Goal: Find contact information: Obtain details needed to contact an individual or organization

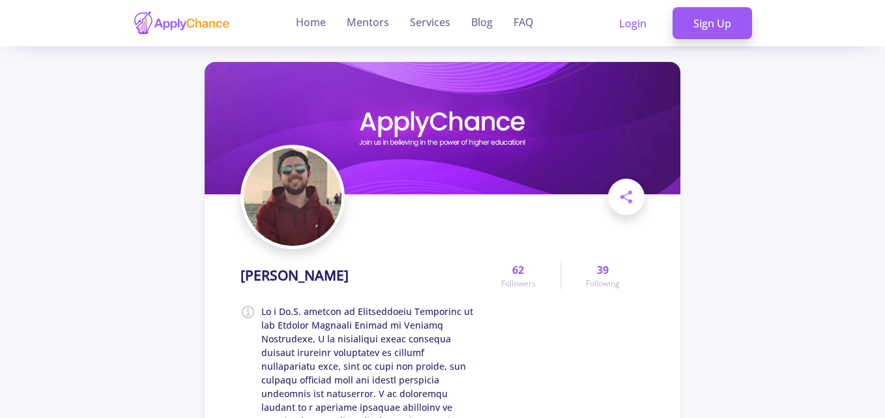
drag, startPoint x: 283, startPoint y: 277, endPoint x: 374, endPoint y: 276, distance: 90.6
click at [349, 276] on h1 "[PERSON_NAME]" at bounding box center [294, 275] width 108 height 16
copy h1 "[PERSON_NAME]"
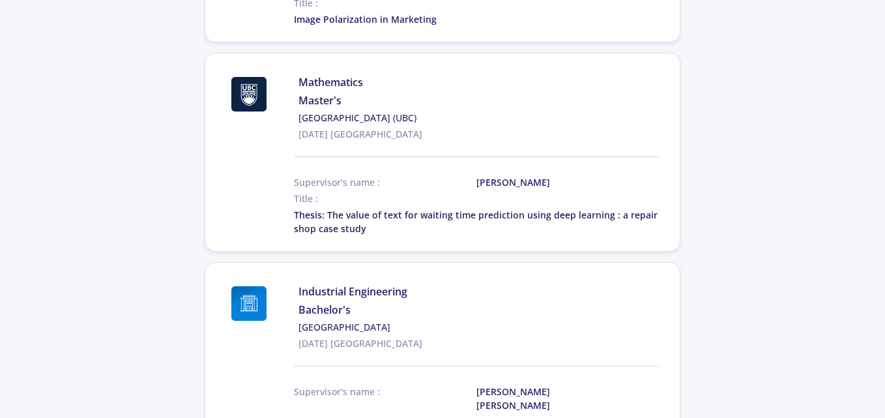
scroll to position [1434, 0]
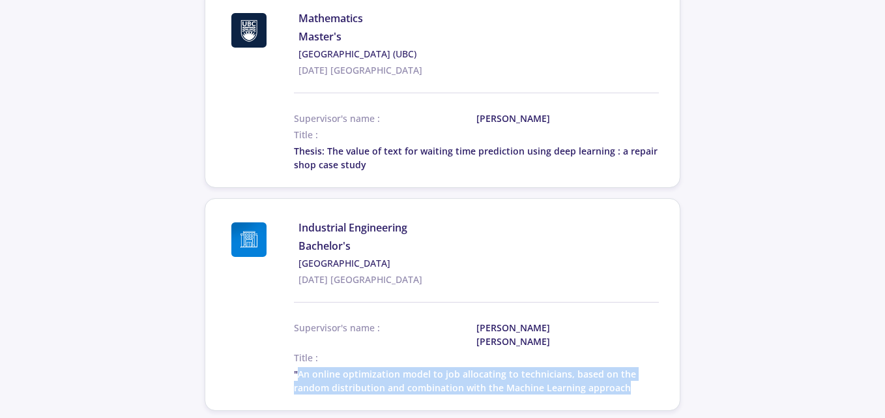
drag, startPoint x: 299, startPoint y: 347, endPoint x: 628, endPoint y: 364, distance: 329.5
click at [628, 367] on div ""An online optimization model to job allocating to technicians, based on the ra…" at bounding box center [476, 380] width 365 height 27
copy span "An online optimization model to job allocating to technicians, based on the ran…"
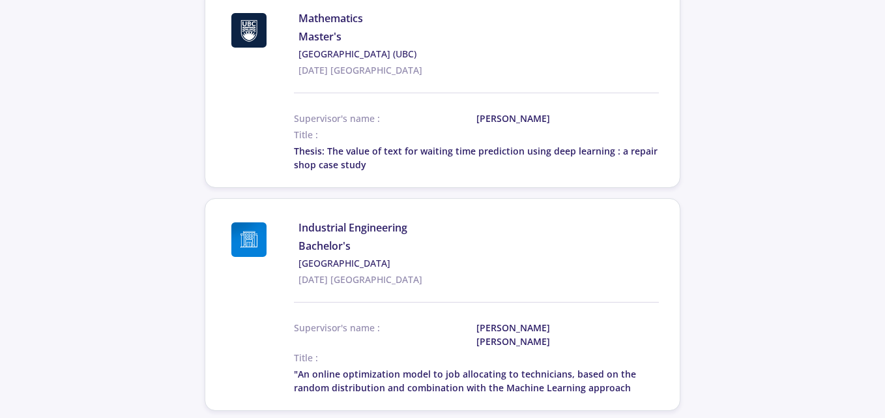
click at [389, 321] on div "Supervisor's name : [PERSON_NAME] [PERSON_NAME] Title :" at bounding box center [476, 341] width 365 height 46
drag, startPoint x: 404, startPoint y: 361, endPoint x: 621, endPoint y: 361, distance: 217.0
click at [621, 368] on span ""An online optimization model to job allocating to technicians, based on the ra…" at bounding box center [465, 381] width 342 height 26
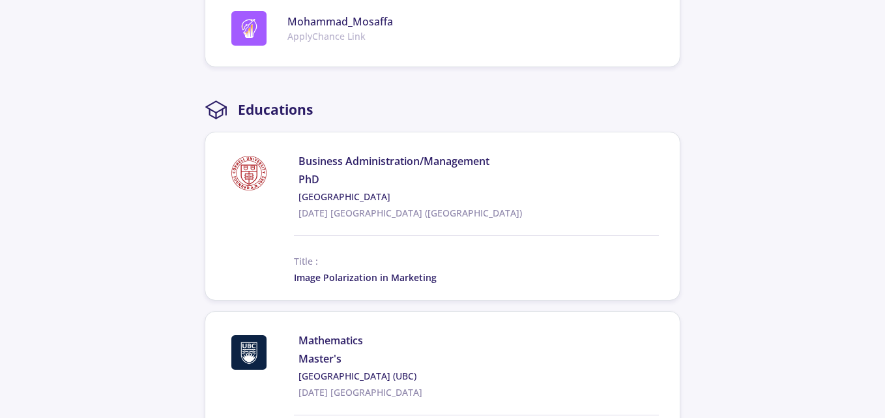
scroll to position [1108, 0]
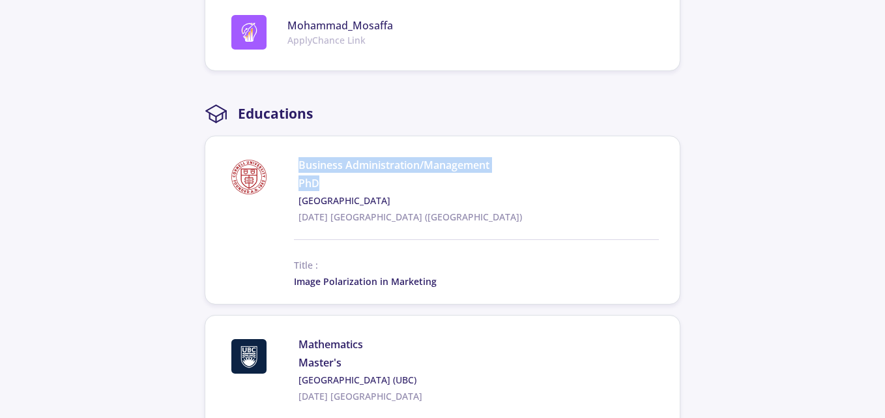
drag, startPoint x: 299, startPoint y: 151, endPoint x: 322, endPoint y: 169, distance: 29.2
click at [322, 169] on div "Business Administration/Management PhD [GEOGRAPHIC_DATA] [DATE] [GEOGRAPHIC_DAT…" at bounding box center [478, 190] width 360 height 66
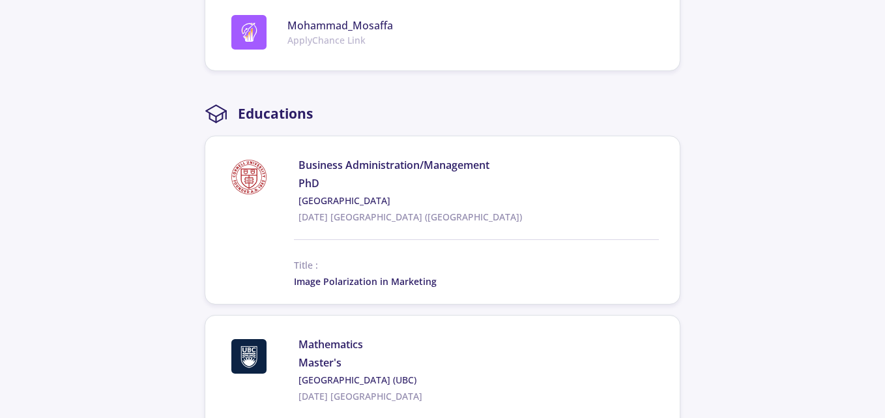
click at [261, 192] on div "Business Administration/Management PhD [GEOGRAPHIC_DATA] [DATE] [GEOGRAPHIC_DAT…" at bounding box center [440, 190] width 438 height 66
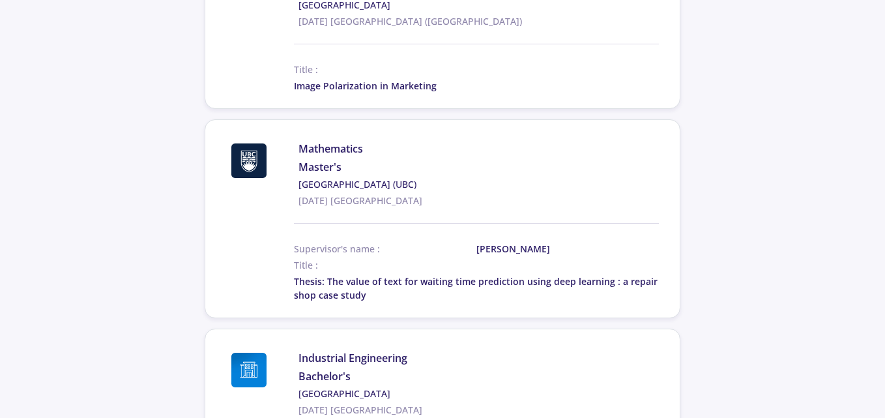
scroll to position [1173, 0]
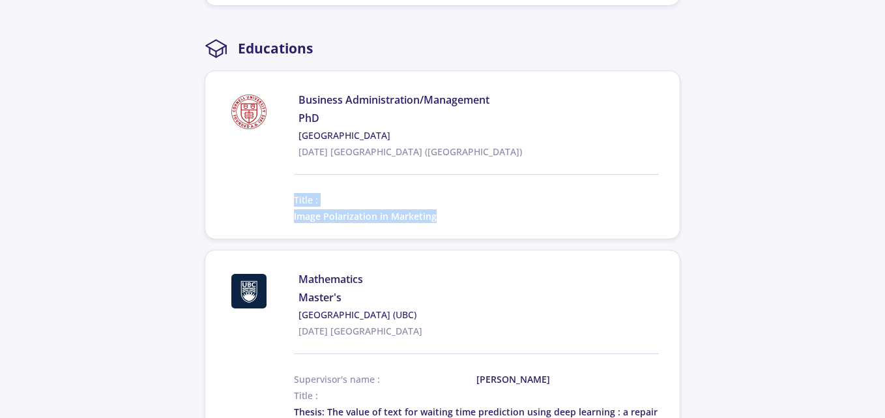
drag, startPoint x: 434, startPoint y: 202, endPoint x: 291, endPoint y: 202, distance: 142.7
click at [291, 202] on div "Title : Image Polarization in Marketing" at bounding box center [440, 190] width 438 height 65
click at [291, 202] on span at bounding box center [257, 190] width 73 height 65
drag, startPoint x: 294, startPoint y: 203, endPoint x: 434, endPoint y: 201, distance: 140.1
click at [434, 210] on span "Image Polarization in Marketing" at bounding box center [365, 216] width 143 height 12
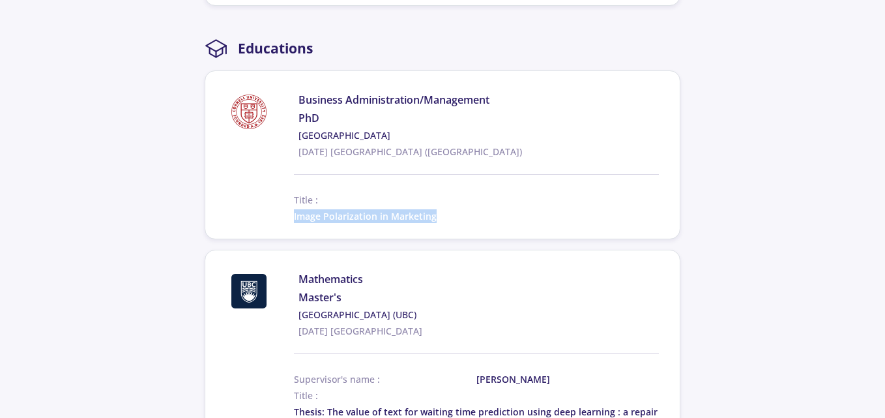
click at [434, 210] on span "Image Polarization in Marketing" at bounding box center [365, 216] width 143 height 12
drag, startPoint x: 297, startPoint y: 85, endPoint x: 376, endPoint y: 116, distance: 84.8
click at [376, 116] on div "Business Administration/Management PhD [GEOGRAPHIC_DATA] [DATE] [GEOGRAPHIC_DAT…" at bounding box center [440, 125] width 438 height 66
copy div "Business Administration/Management PhD [GEOGRAPHIC_DATA]"
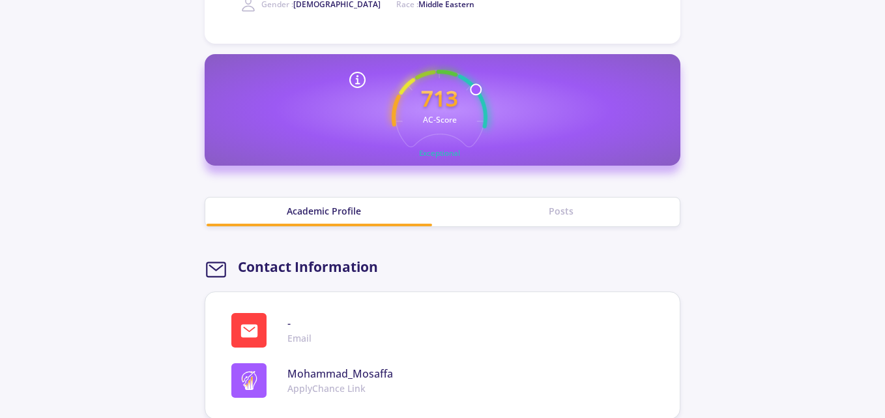
scroll to position [782, 0]
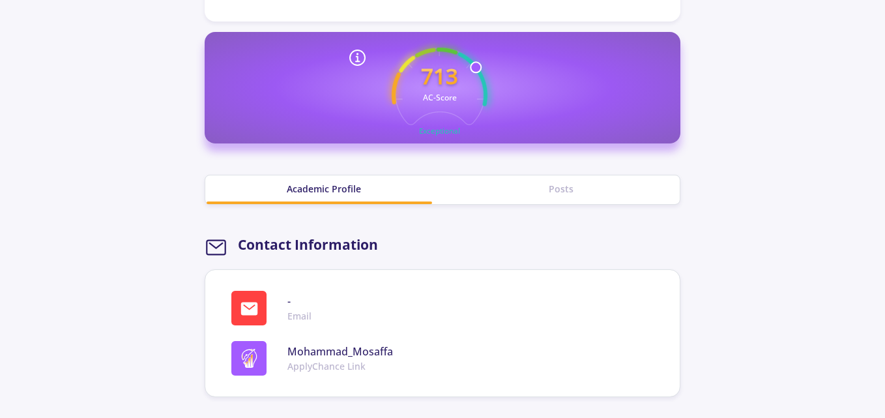
drag, startPoint x: 393, startPoint y: 337, endPoint x: 289, endPoint y: 333, distance: 103.7
click at [290, 341] on div "[PERSON_NAME] Link" at bounding box center [447, 358] width 433 height 35
copy span "Mohammad_Mosaffa"
